Goal: Task Accomplishment & Management: Use online tool/utility

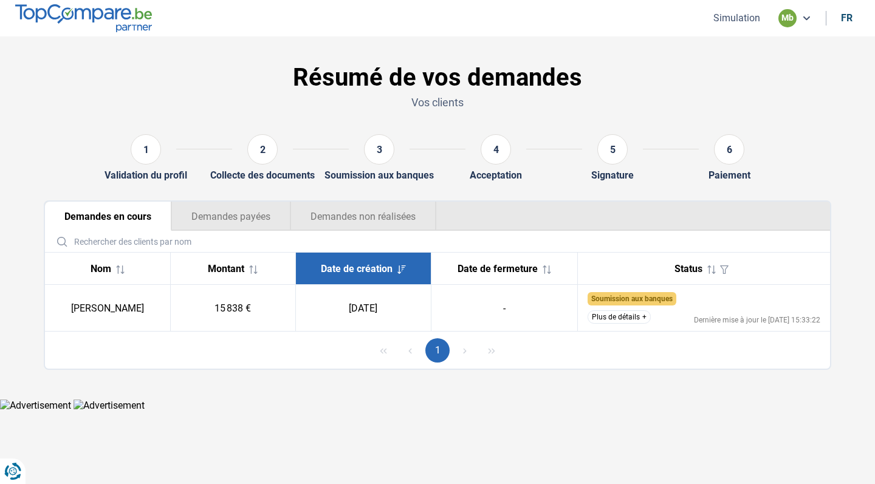
click at [745, 29] on nav "Simulation mb fr" at bounding box center [437, 18] width 875 height 36
click at [741, 22] on button "Simulation" at bounding box center [737, 18] width 54 height 13
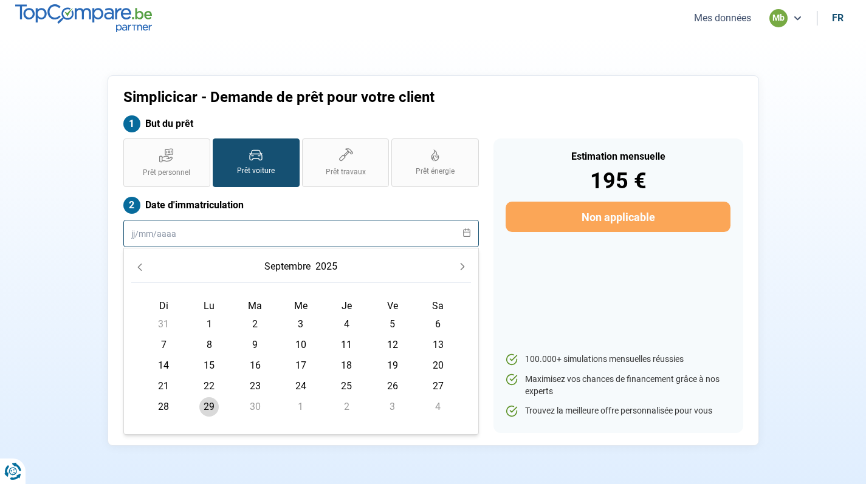
click at [202, 246] on input "text" at bounding box center [300, 233] width 355 height 27
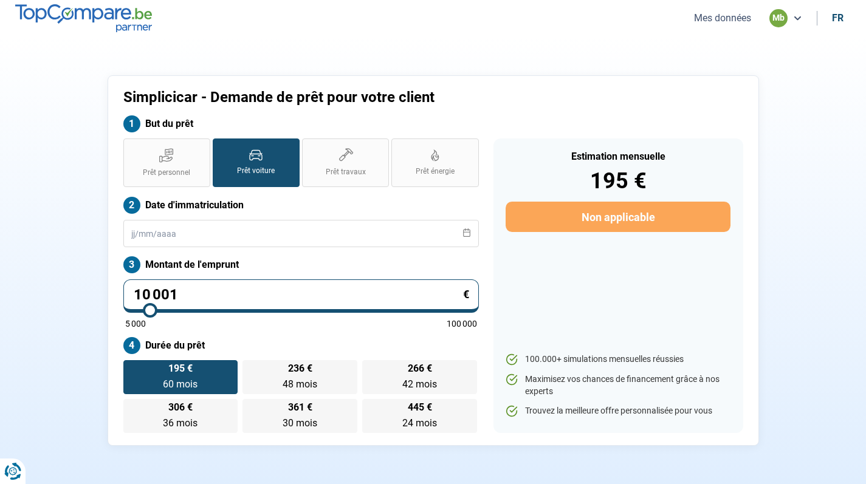
click at [555, 251] on div "Estimation mensuelle 195 € Non applicable 100.000+ simulations mensuelles réuss…" at bounding box center [618, 286] width 250 height 295
drag, startPoint x: 197, startPoint y: 298, endPoint x: 126, endPoint y: 298, distance: 71.7
click at [125, 298] on input "10 001" at bounding box center [300, 296] width 355 height 33
type input "9"
type input "5000"
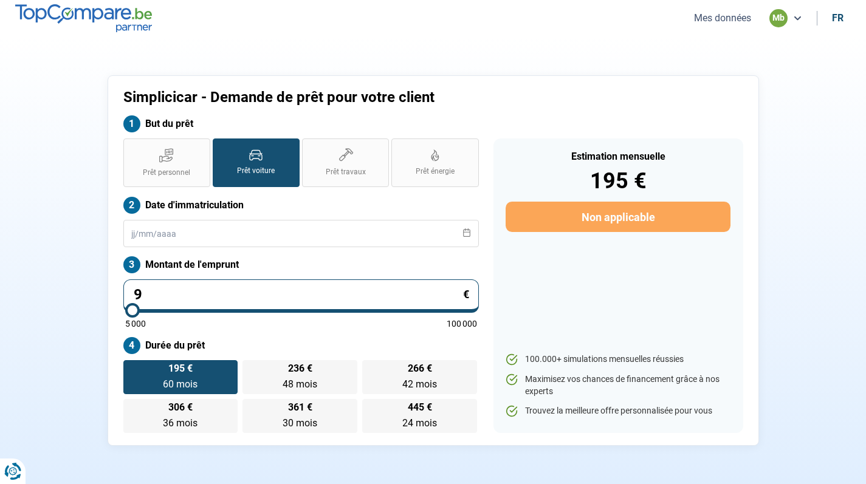
type input "99"
type input "5000"
type input "999"
type input "5000"
type input "9 999"
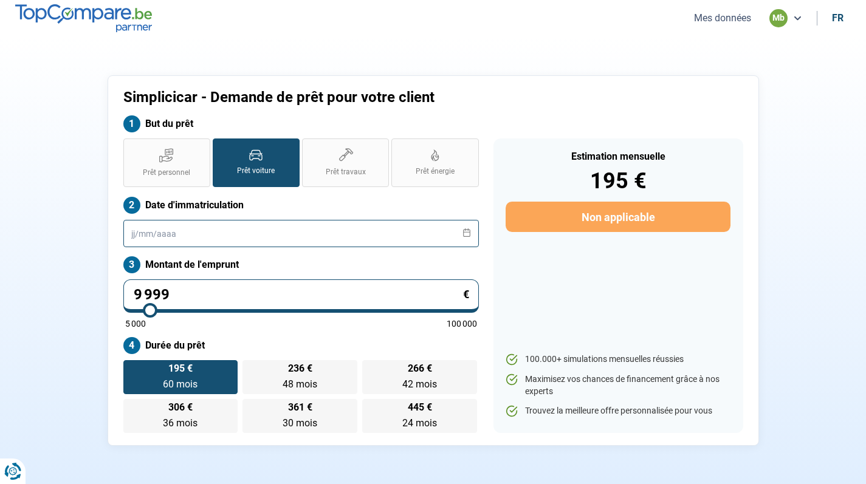
type input "10000"
radio input "true"
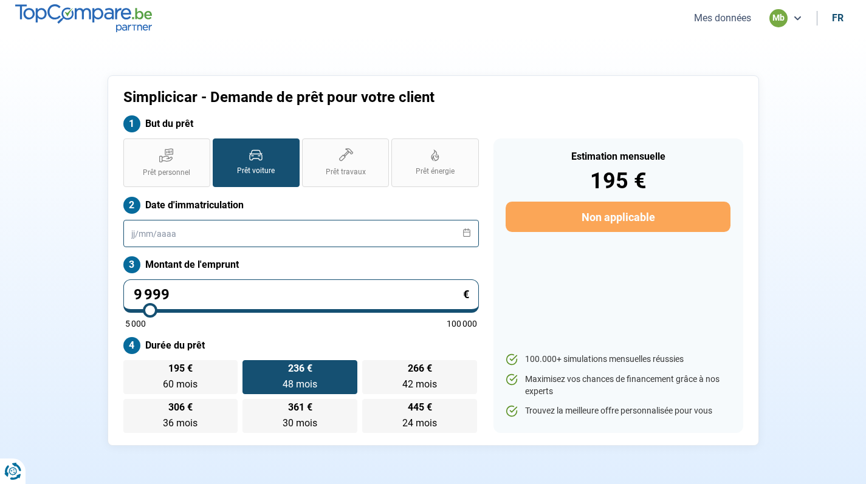
click at [181, 235] on input "text" at bounding box center [300, 233] width 355 height 27
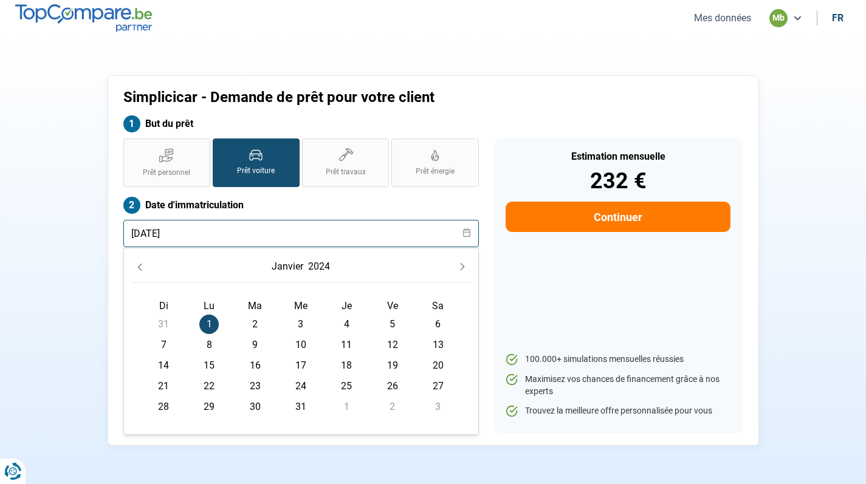
click at [307, 241] on input "[DATE]" at bounding box center [300, 233] width 355 height 27
click at [156, 233] on input "[DATE]" at bounding box center [300, 233] width 355 height 27
click at [145, 238] on input "[DATE]" at bounding box center [300, 233] width 355 height 27
type input "[DATE]"
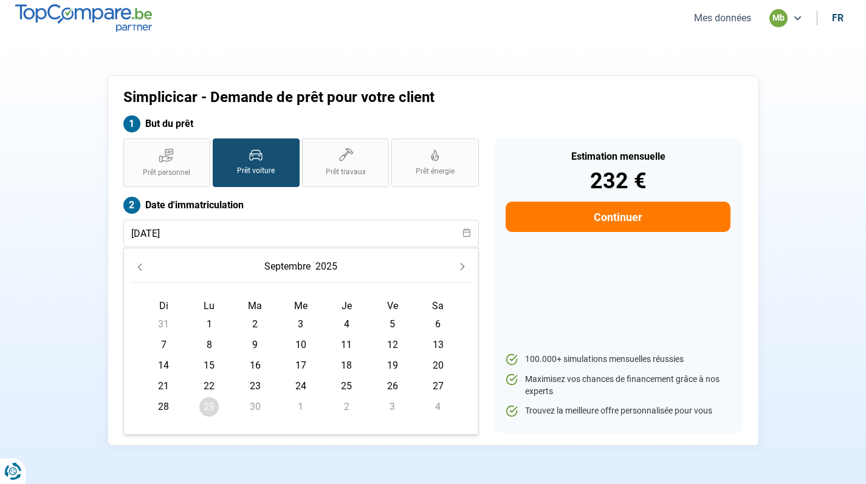
click at [355, 205] on label "Date d'immatriculation" at bounding box center [300, 205] width 355 height 17
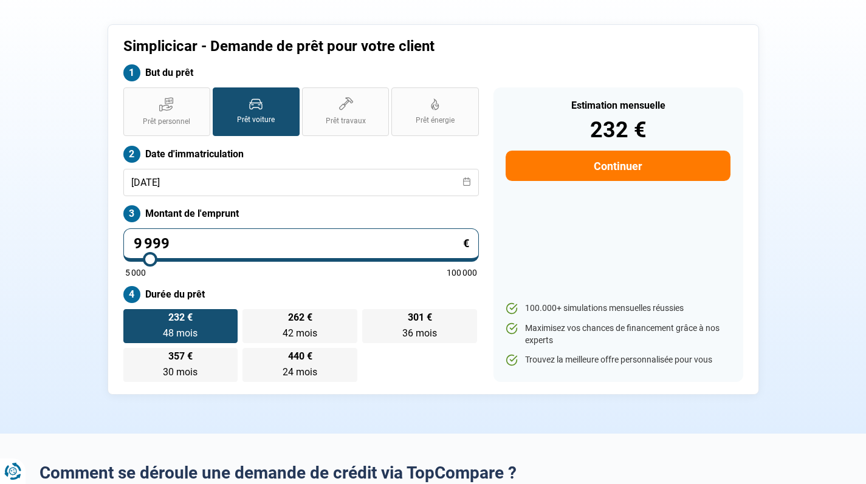
scroll to position [52, 0]
